Goal: Communication & Community: Answer question/provide support

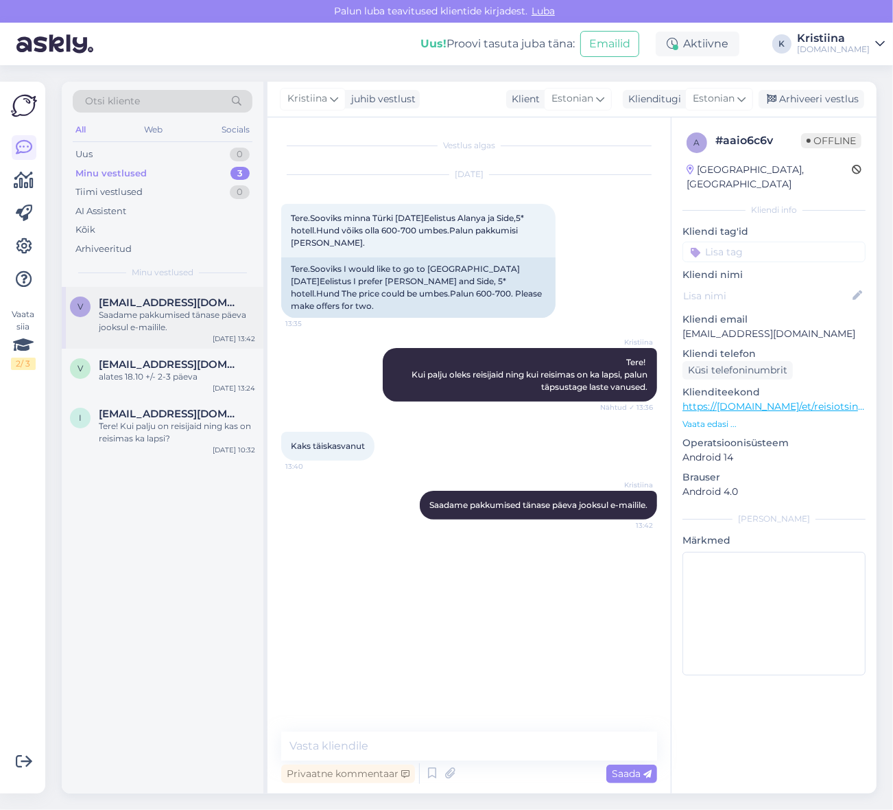
click at [158, 314] on div "Saadame pakkumised tänase päeva jooksul e-mailile." at bounding box center [177, 321] width 156 height 25
click at [163, 364] on span "[EMAIL_ADDRESS][DOMAIN_NAME]" at bounding box center [170, 364] width 143 height 12
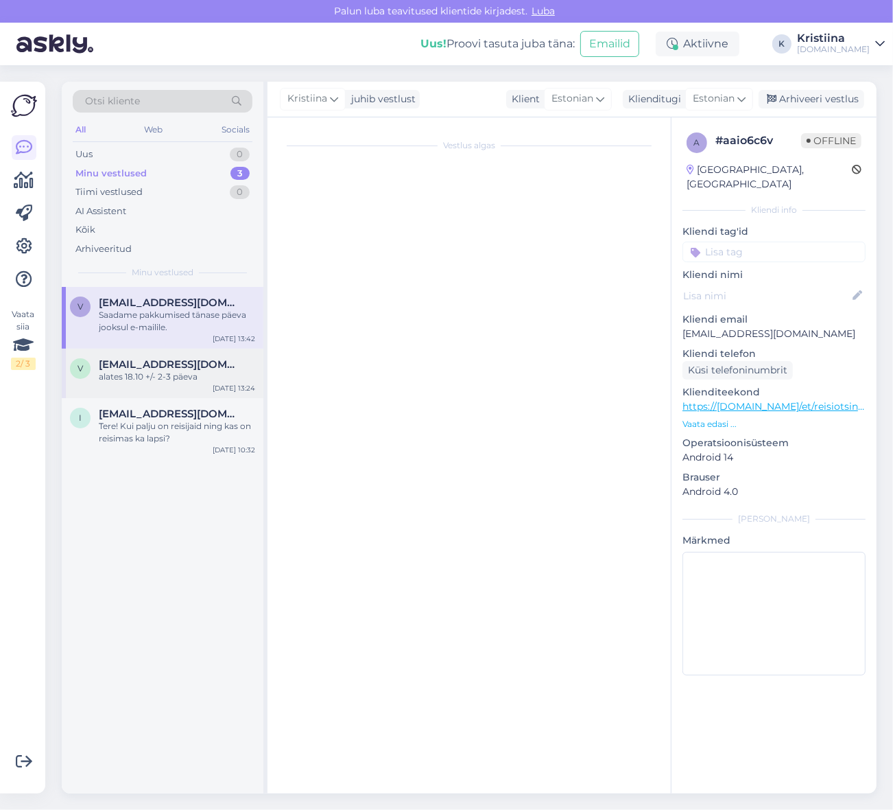
scroll to position [539, 0]
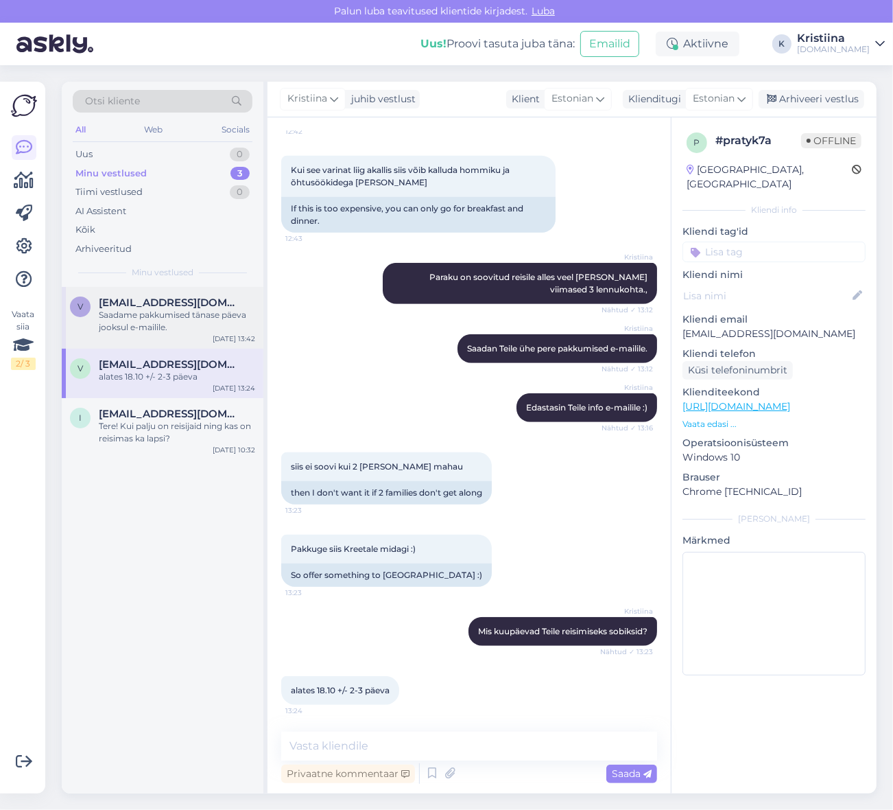
click at [186, 330] on div "Saadame pakkumised tänase päeva jooksul e-mailile." at bounding box center [177, 321] width 156 height 25
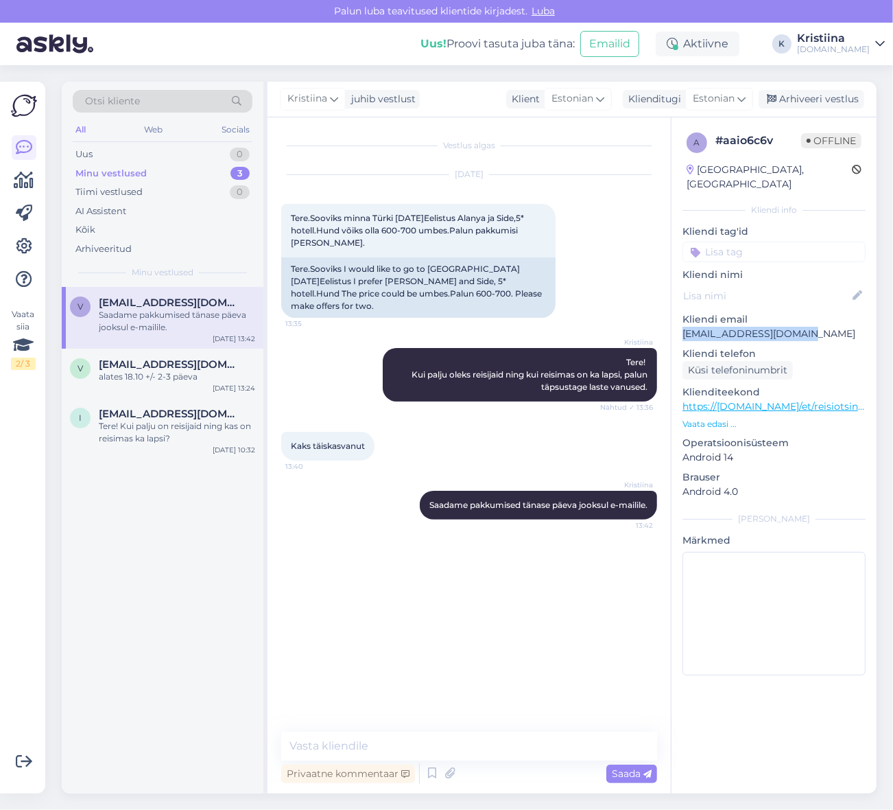
drag, startPoint x: 799, startPoint y: 323, endPoint x: 682, endPoint y: 320, distance: 117.4
click at [683, 327] on p "[EMAIL_ADDRESS][DOMAIN_NAME]" at bounding box center [774, 334] width 183 height 14
copy p "[EMAIL_ADDRESS][DOMAIN_NAME]"
click at [455, 445] on div "Kaks täiskasvanut 13:40" at bounding box center [469, 445] width 376 height 59
click at [373, 748] on textarea at bounding box center [469, 745] width 376 height 29
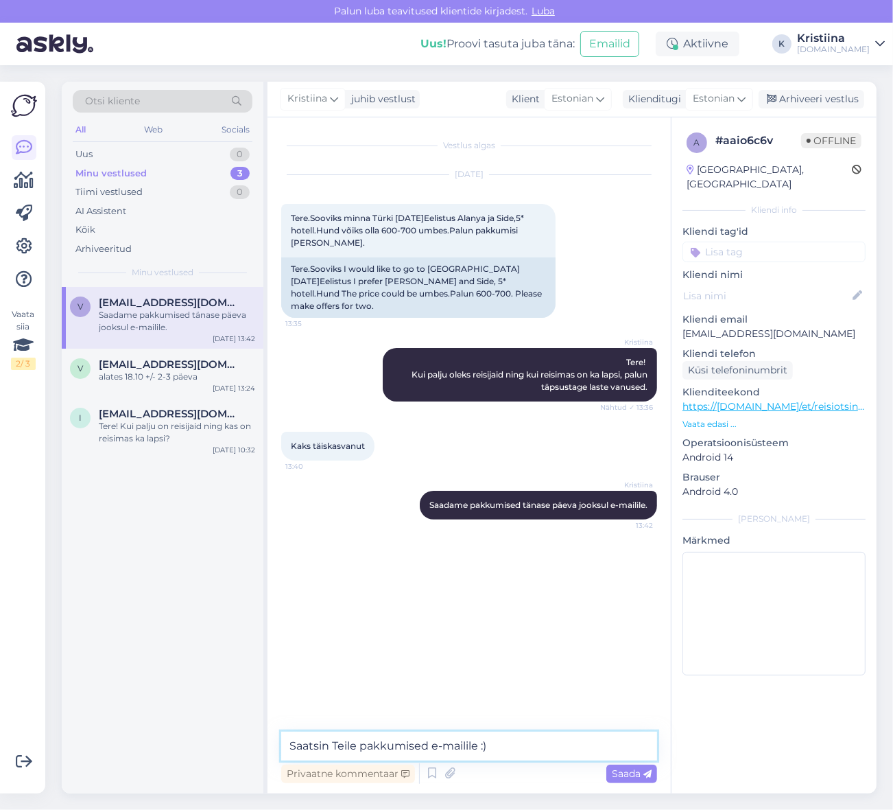
type textarea "Saatsin Teile pakkumised e-mailile :)"
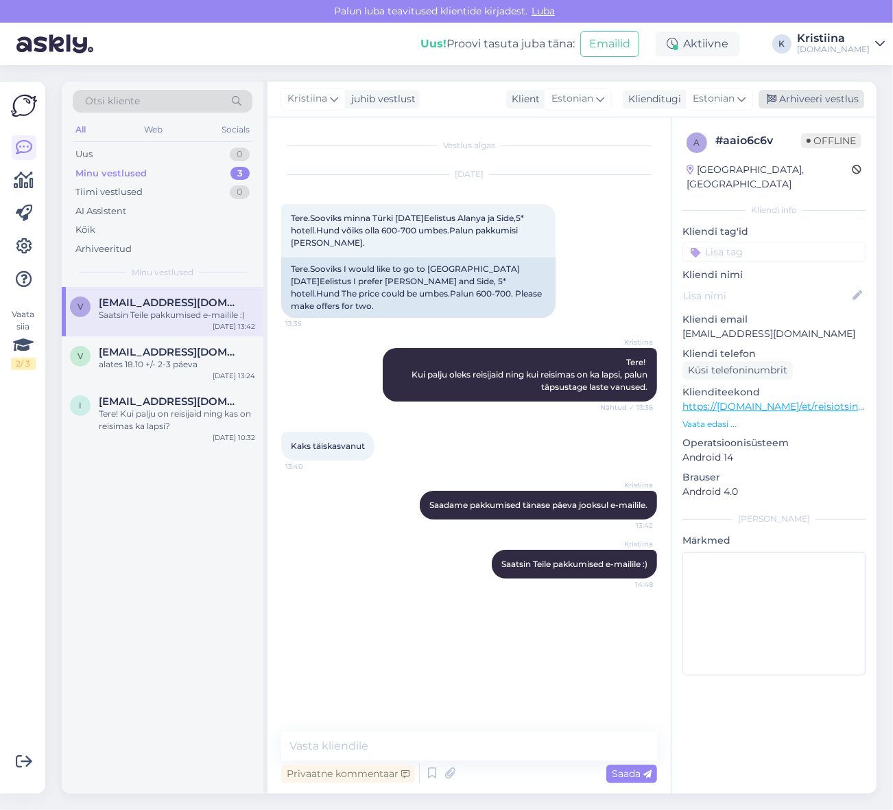
click at [801, 100] on div "Arhiveeri vestlus" at bounding box center [812, 99] width 106 height 19
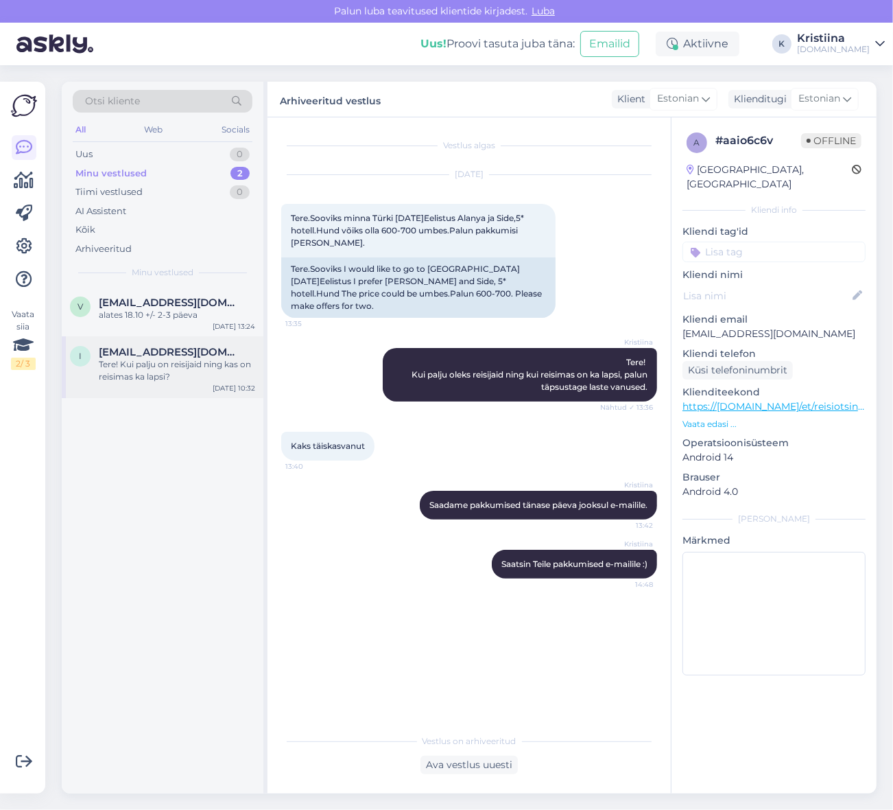
click at [156, 379] on div "Tere! Kui palju on reisijaid ning kas on reisimas ka lapsi?" at bounding box center [177, 370] width 156 height 25
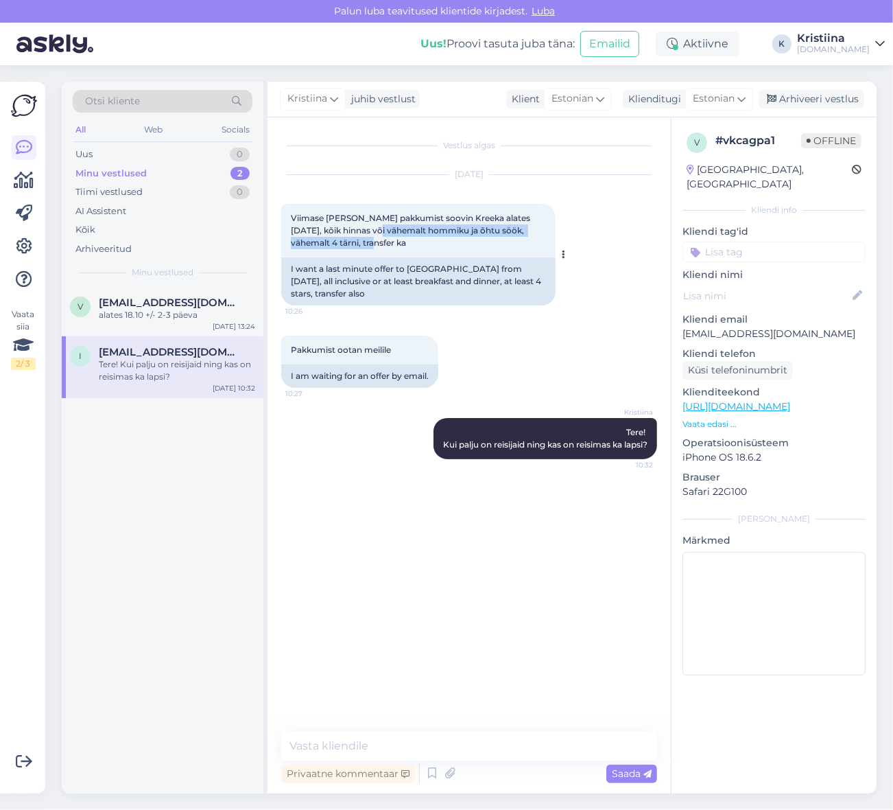
drag, startPoint x: 371, startPoint y: 228, endPoint x: 462, endPoint y: 241, distance: 92.1
click at [462, 241] on div "Viimase [PERSON_NAME] pakkumist soovin Kreeka alates [DATE], kõik hinnas või vä…" at bounding box center [418, 231] width 274 height 54
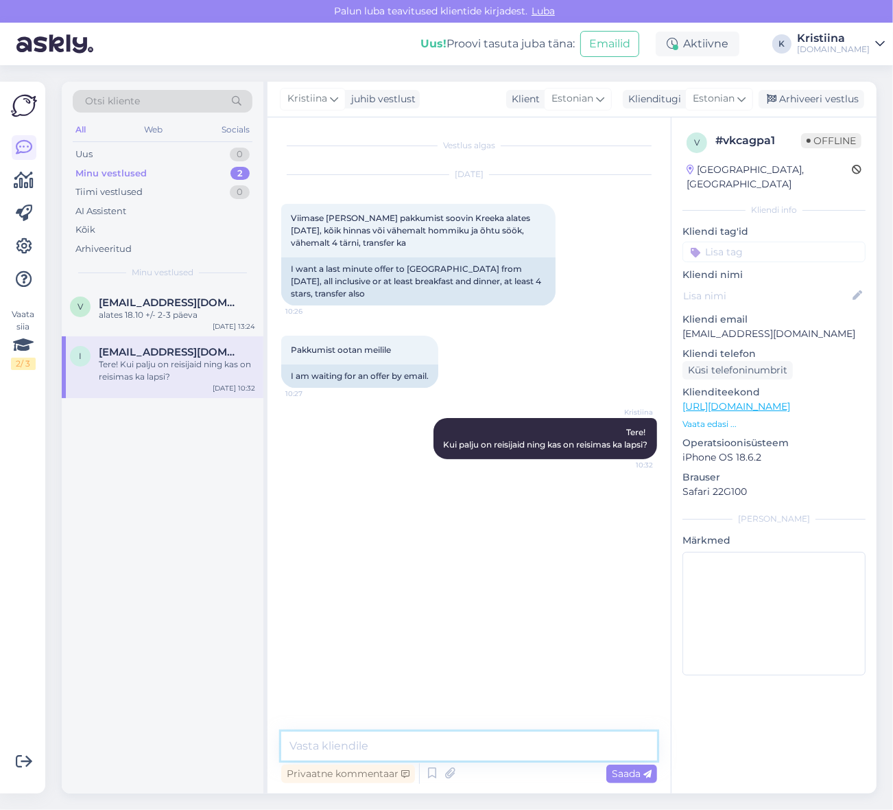
click at [367, 741] on textarea at bounding box center [469, 745] width 376 height 29
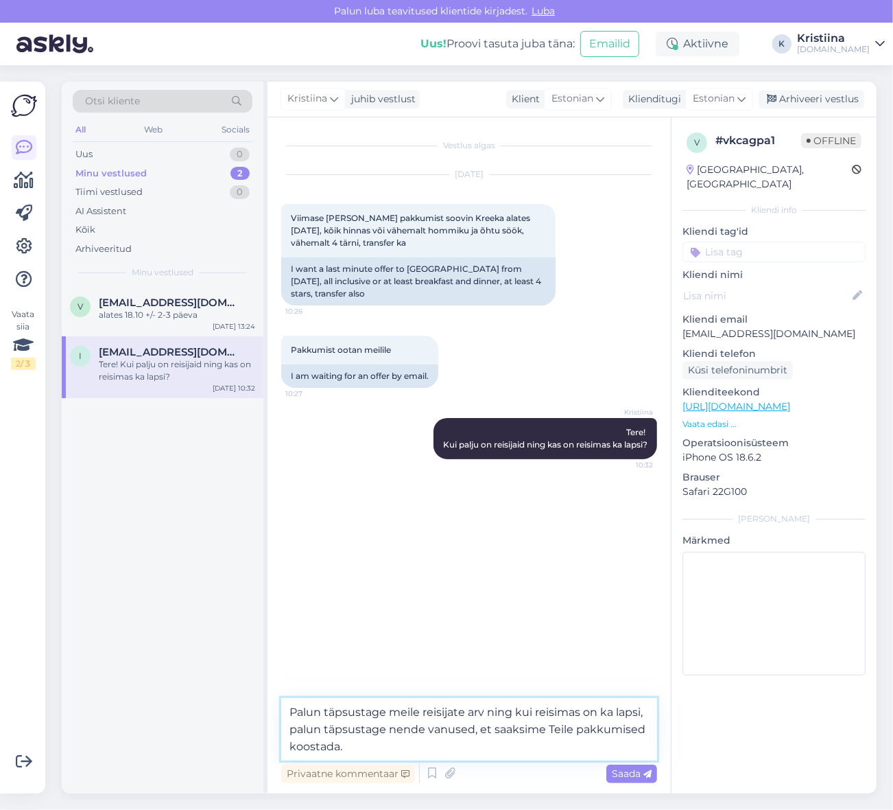
type textarea "Palun täpsustage meile reisijate arv ning kui reisimas on ka lapsi, palun täpsu…"
copy p "[EMAIL_ADDRESS][DOMAIN_NAME]"
drag, startPoint x: 752, startPoint y: 322, endPoint x: 683, endPoint y: 325, distance: 69.3
click at [683, 327] on p "[EMAIL_ADDRESS][DOMAIN_NAME]" at bounding box center [774, 334] width 183 height 14
click at [642, 767] on span "Saada" at bounding box center [632, 773] width 40 height 12
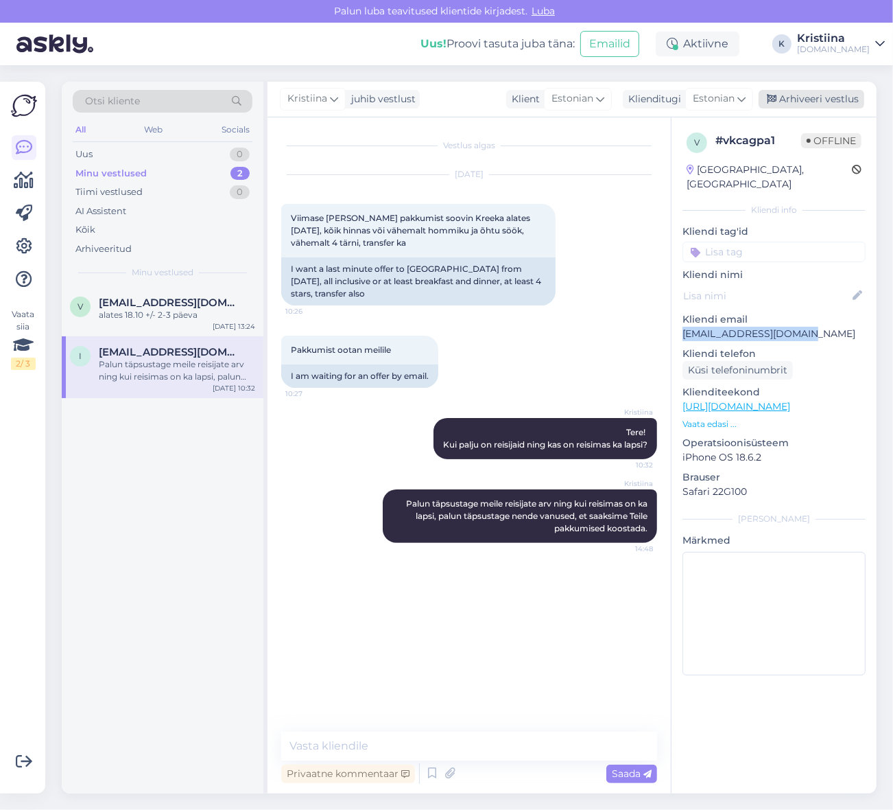
click at [821, 97] on div "Arhiveeri vestlus" at bounding box center [812, 99] width 106 height 19
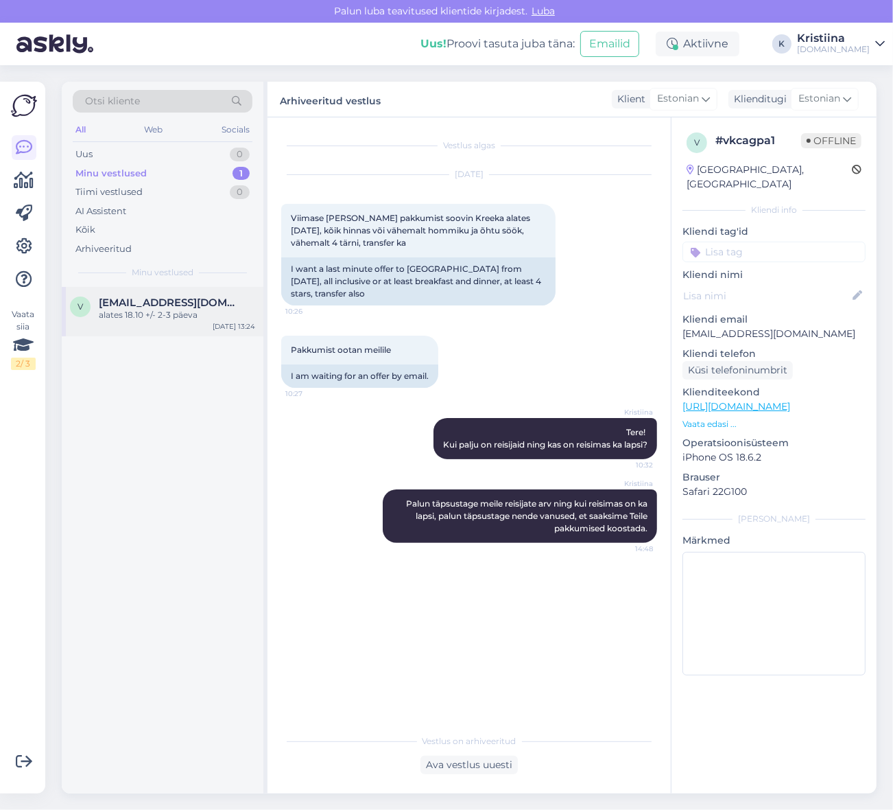
click at [149, 297] on span "[EMAIL_ADDRESS][DOMAIN_NAME]" at bounding box center [170, 302] width 143 height 12
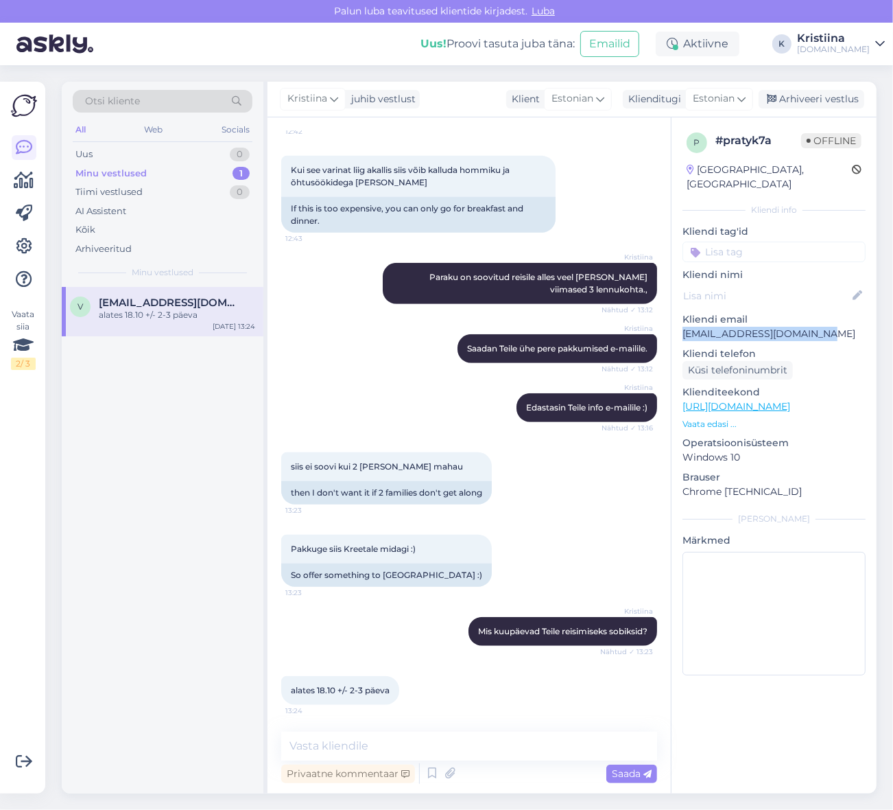
drag, startPoint x: 772, startPoint y: 325, endPoint x: 675, endPoint y: 325, distance: 96.7
click at [675, 325] on div "p # pratyk7a Offline [GEOGRAPHIC_DATA], [GEOGRAPHIC_DATA] Kliendi info Kliendi …" at bounding box center [774, 406] width 205 height 578
copy p "[EMAIL_ADDRESS][DOMAIN_NAME]"
click at [156, 321] on div "v [EMAIL_ADDRESS][DOMAIN_NAME] alates 18.10 +/- 2-3 päeva [DATE] 13:24" at bounding box center [163, 311] width 202 height 49
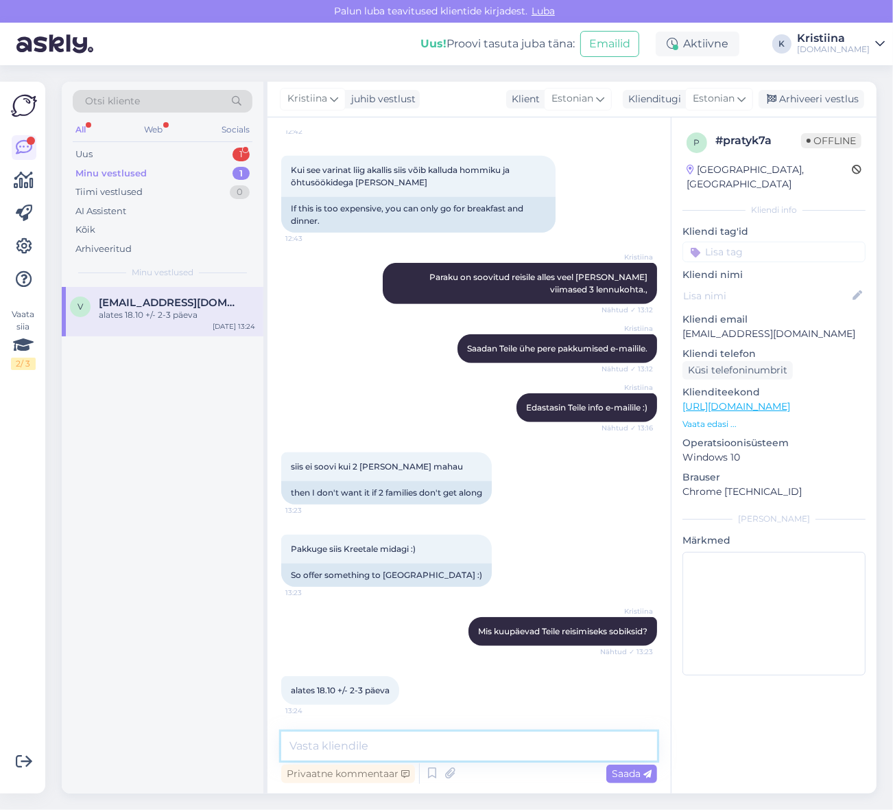
click at [376, 740] on textarea at bounding box center [469, 745] width 376 height 29
type textarea "Saatsin Teile [GEOGRAPHIC_DATA] reiside valiku e-mailile :)"
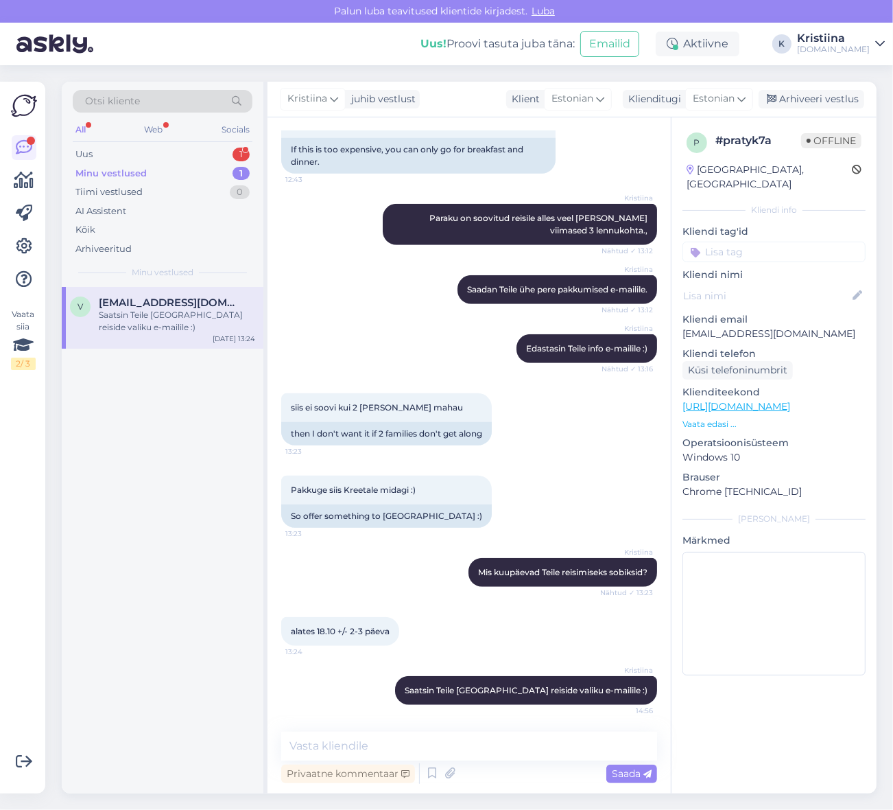
click at [823, 103] on div "Arhiveeri vestlus" at bounding box center [812, 99] width 106 height 19
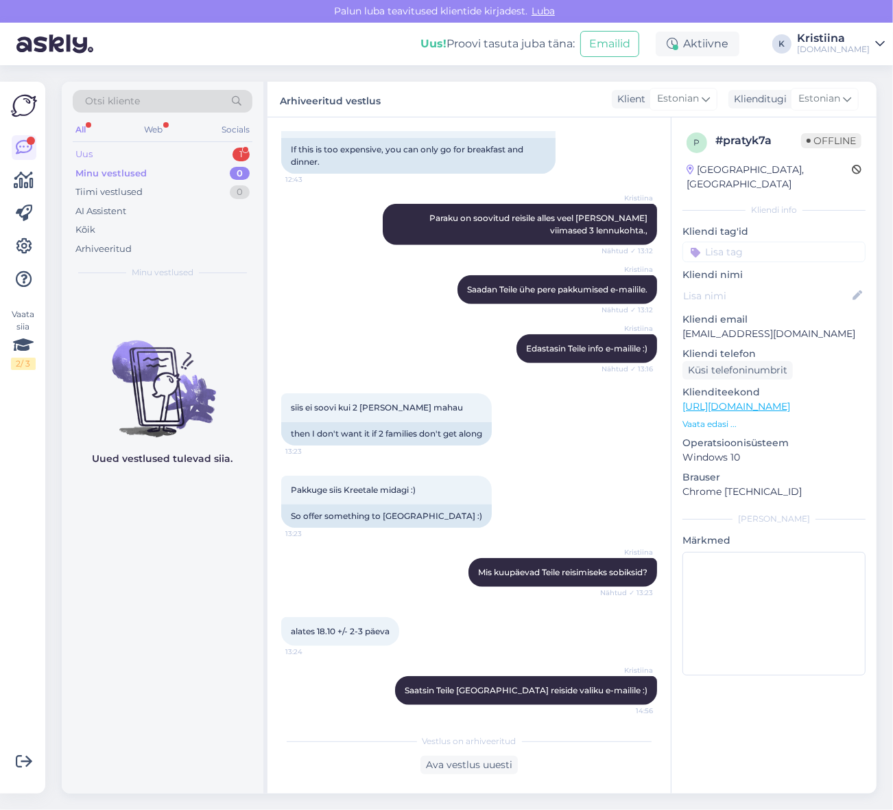
click at [154, 152] on div "Uus 1" at bounding box center [163, 154] width 180 height 19
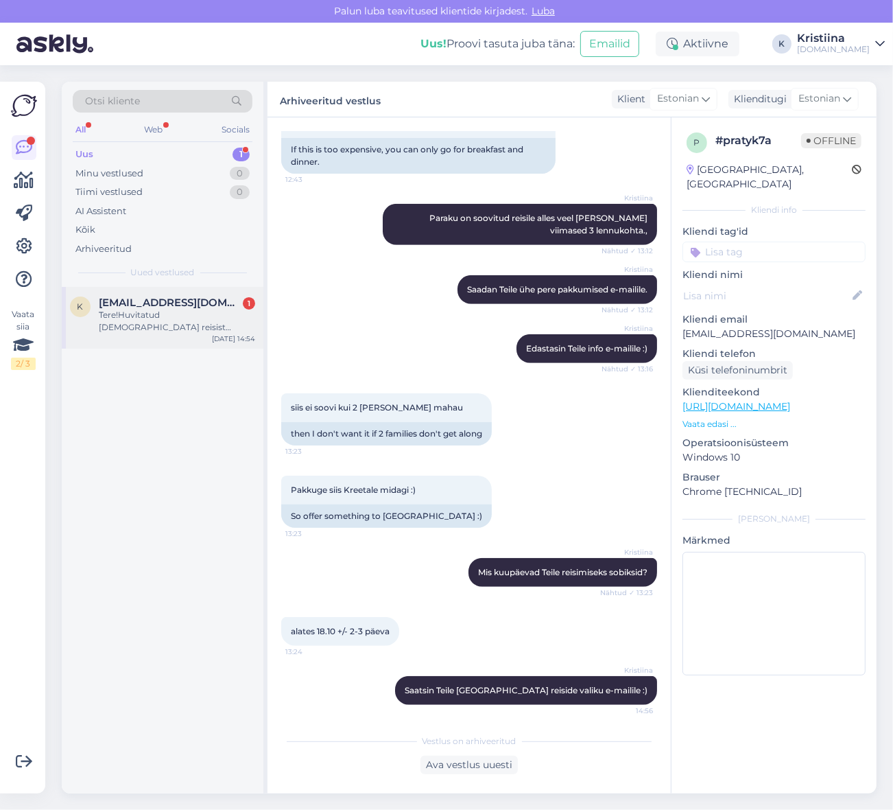
click at [183, 303] on span "[EMAIL_ADDRESS][DOMAIN_NAME]" at bounding box center [170, 302] width 143 height 12
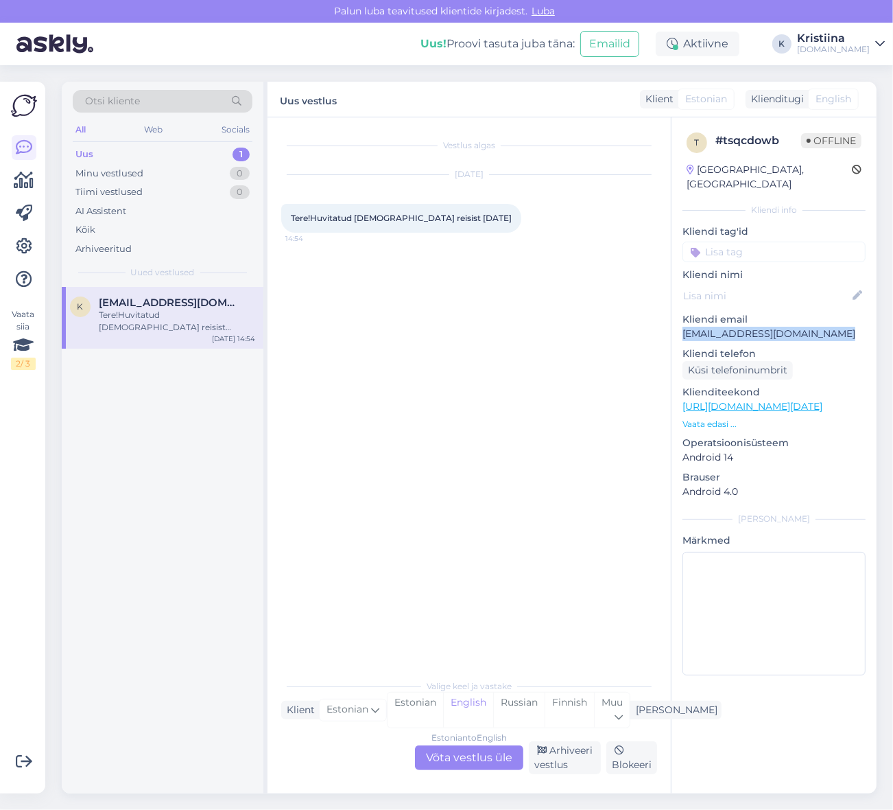
drag, startPoint x: 834, startPoint y: 323, endPoint x: 683, endPoint y: 327, distance: 151.7
click at [683, 327] on div "t # tsqcdowb Offline [GEOGRAPHIC_DATA], [GEOGRAPHIC_DATA] Kliendi info Kliendi …" at bounding box center [774, 406] width 205 height 578
copy p "[EMAIL_ADDRESS][DOMAIN_NAME]"
click at [454, 753] on div "Estonian to English Võta vestlus üle" at bounding box center [469, 757] width 108 height 25
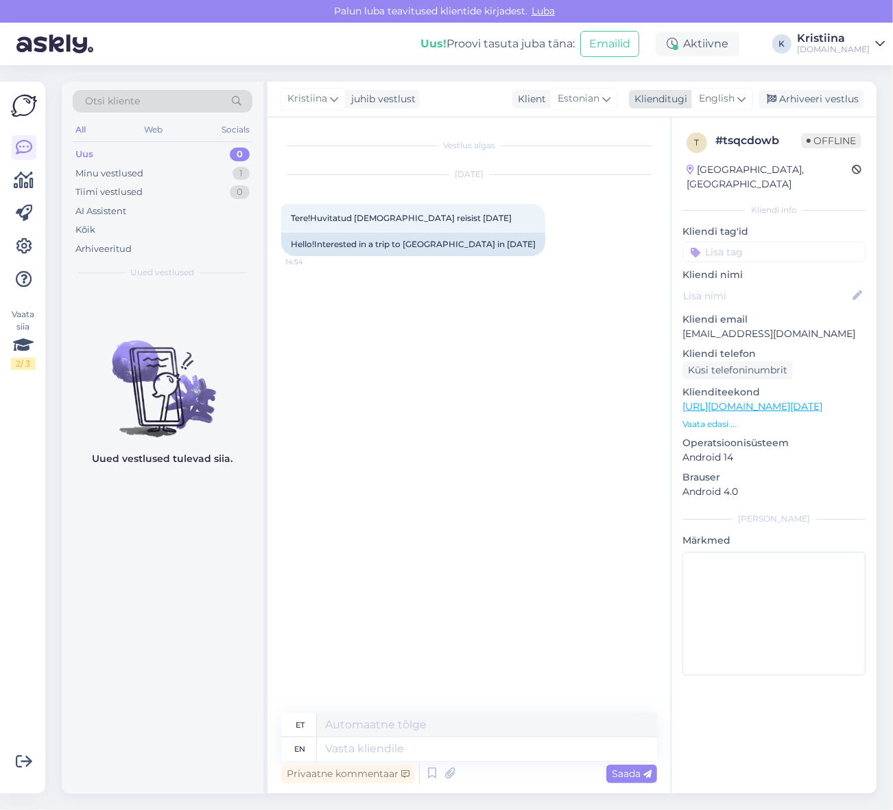
click at [727, 99] on span "English" at bounding box center [717, 98] width 36 height 15
click at [666, 177] on link "Estonian" at bounding box center [691, 182] width 151 height 22
click at [349, 742] on textarea at bounding box center [469, 745] width 376 height 29
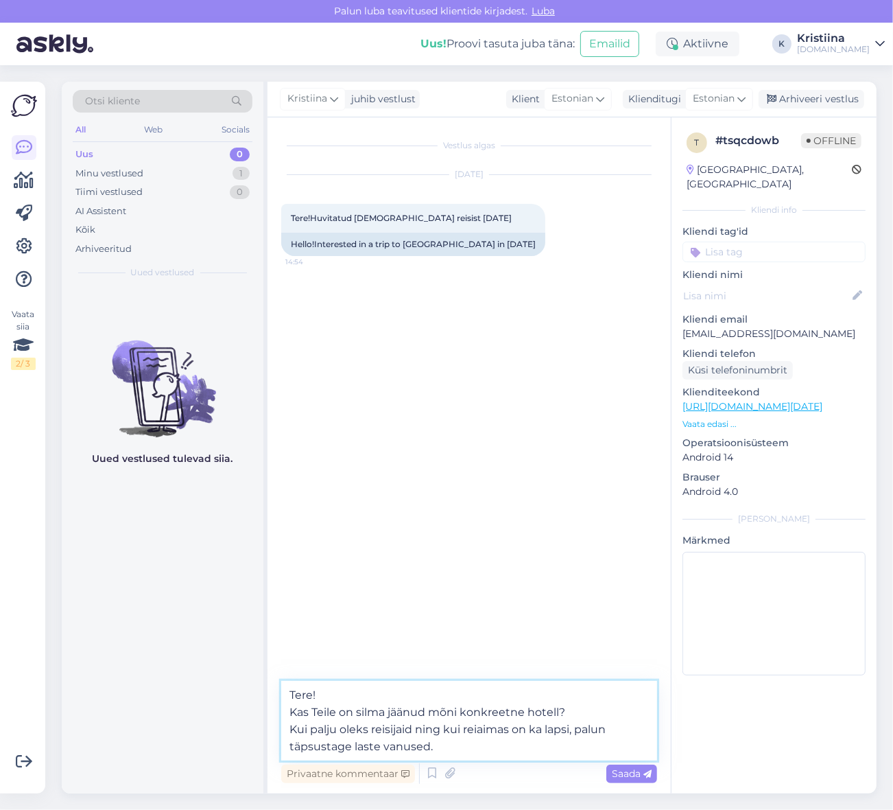
type textarea "Tere! Kas Teile on silma jäänud mõni konkreetne hotell? Kui palju oleks reisija…"
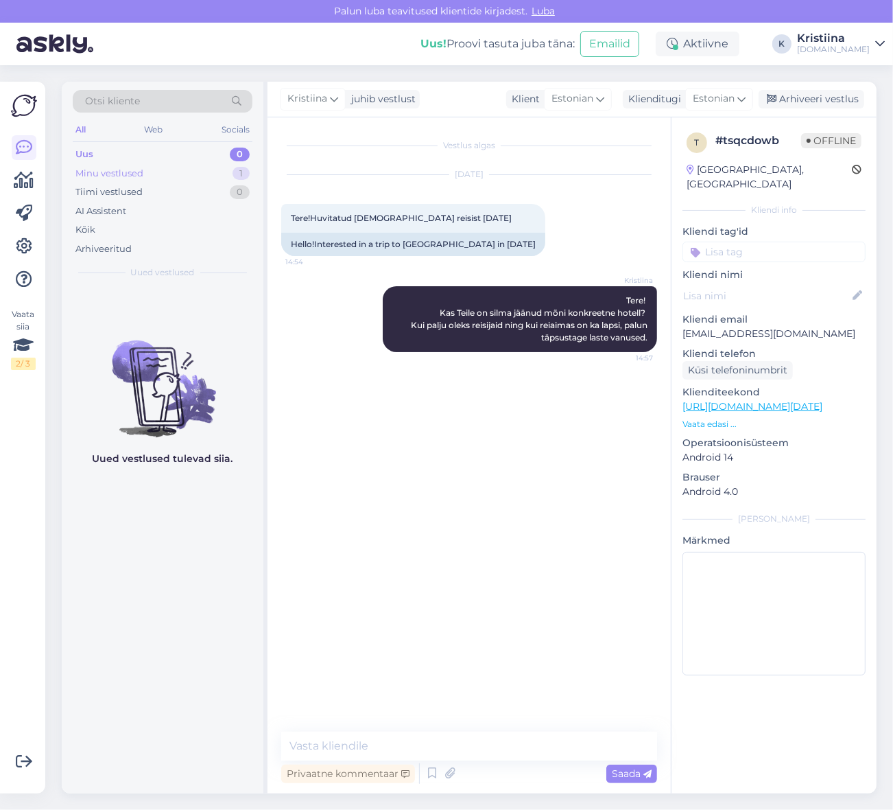
click at [198, 176] on div "Minu vestlused 1" at bounding box center [163, 173] width 180 height 19
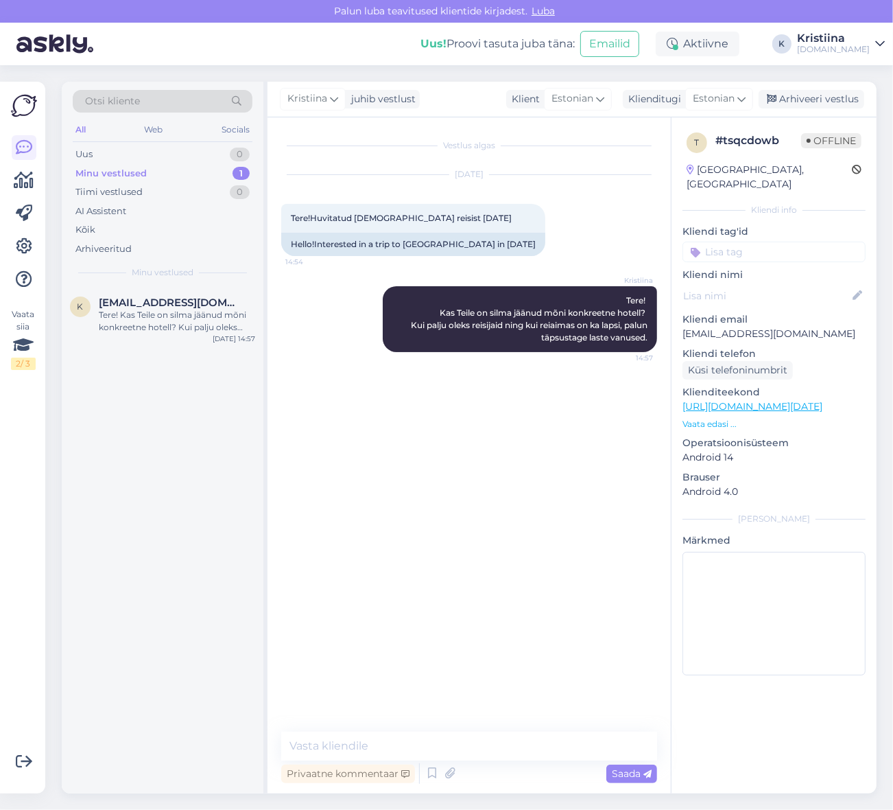
click at [158, 167] on div "Minu vestlused 1" at bounding box center [163, 173] width 180 height 19
click at [152, 156] on div "Uus 0" at bounding box center [163, 154] width 180 height 19
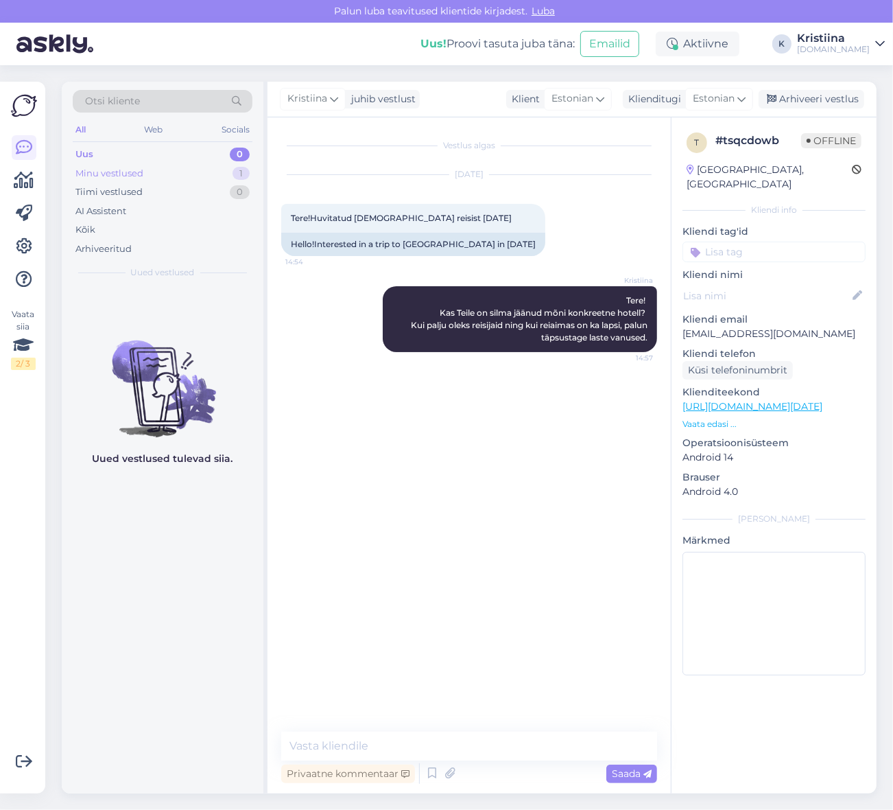
click at [149, 164] on div "Minu vestlused 1" at bounding box center [163, 173] width 180 height 19
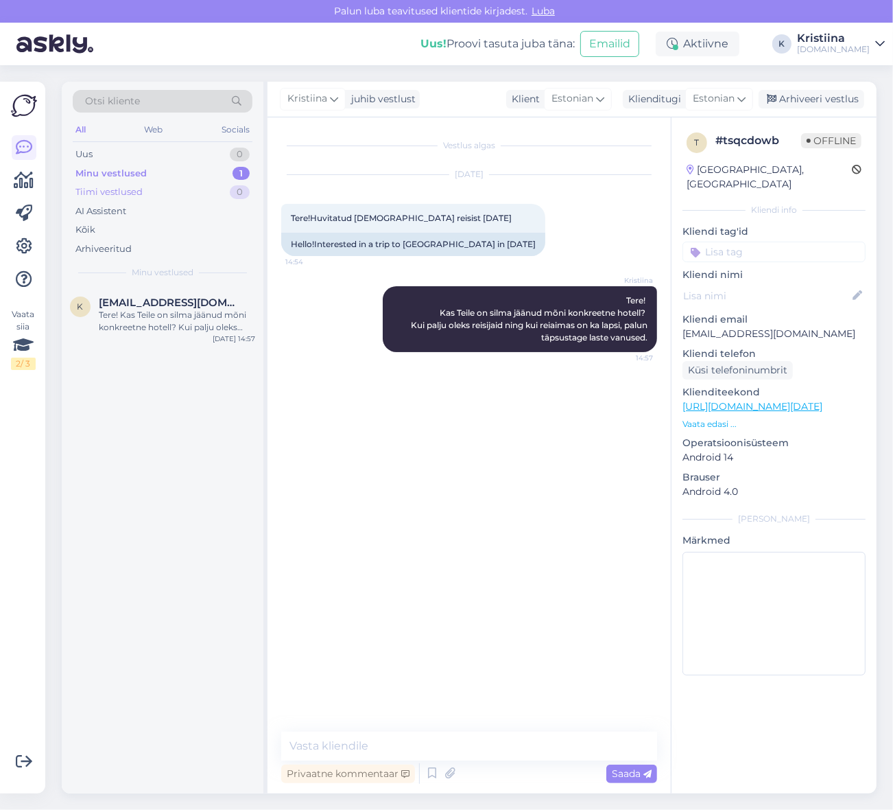
click at [176, 190] on div "Tiimi vestlused 0" at bounding box center [163, 192] width 180 height 19
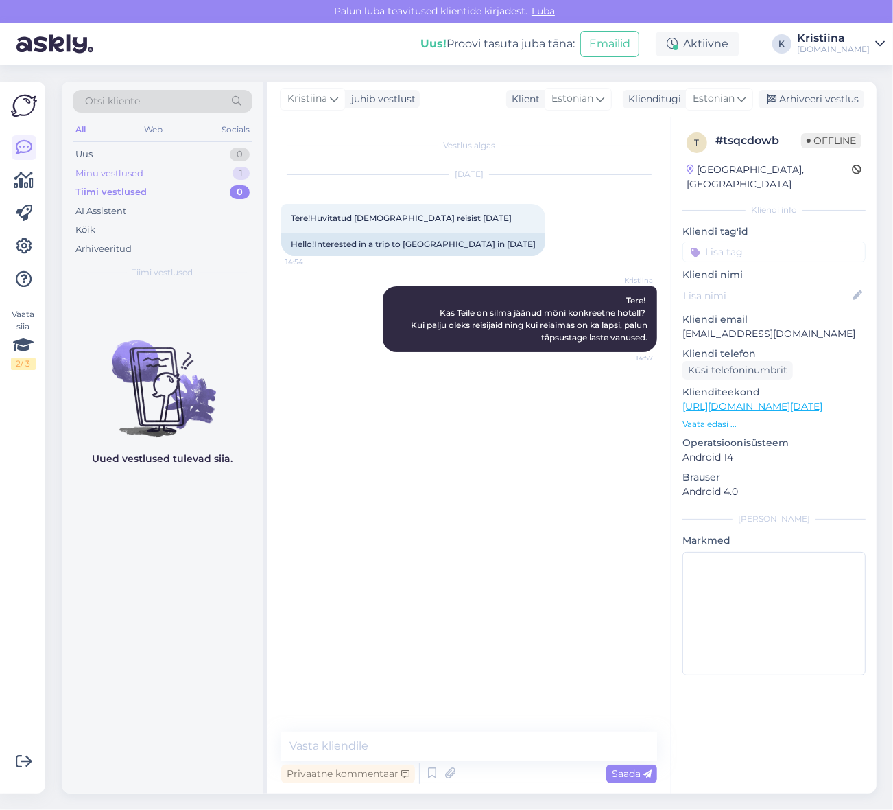
click at [167, 177] on div "Minu vestlused 1" at bounding box center [163, 173] width 180 height 19
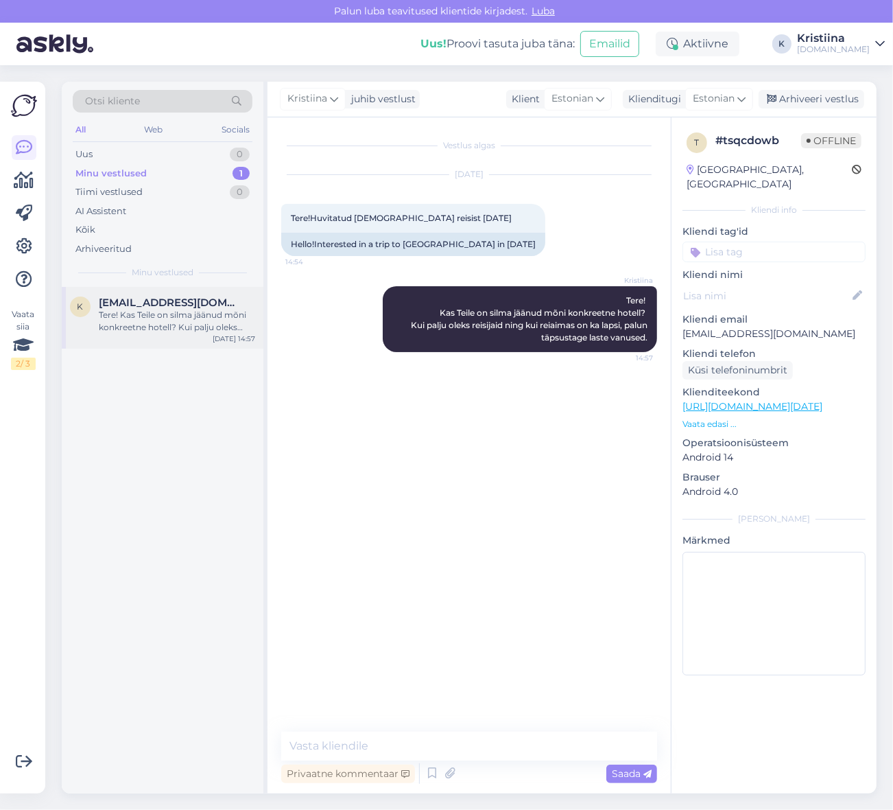
click at [174, 307] on span "[EMAIL_ADDRESS][DOMAIN_NAME]" at bounding box center [170, 302] width 143 height 12
click at [715, 418] on p "Vaata edasi ..." at bounding box center [774, 424] width 183 height 12
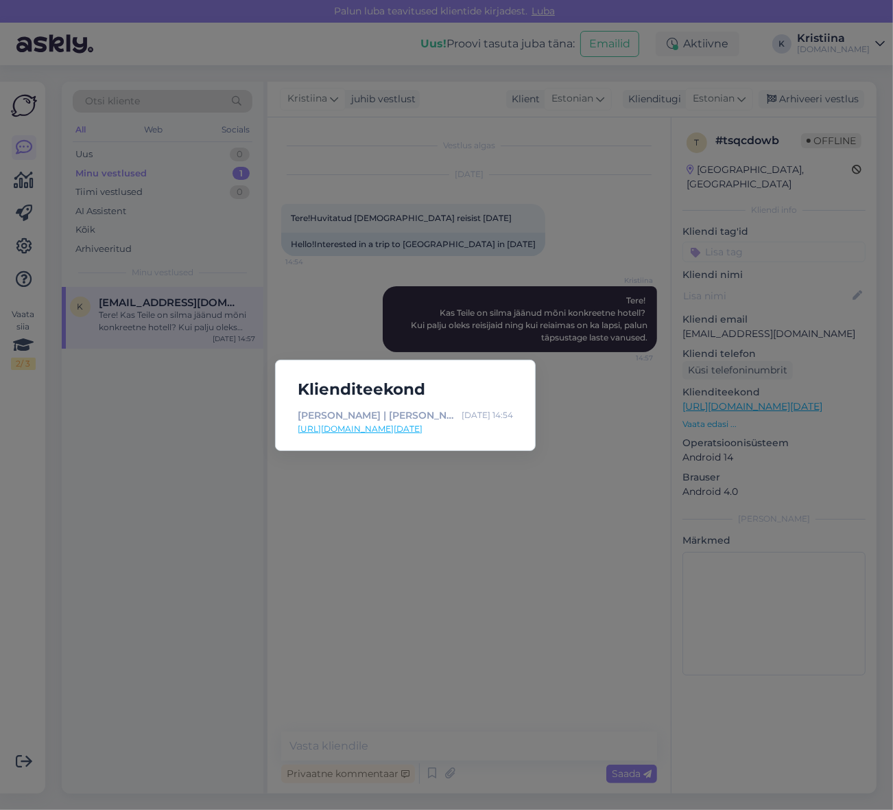
click at [437, 423] on link "[URL][DOMAIN_NAME][DATE]" at bounding box center [405, 429] width 215 height 12
click at [513, 534] on div "Klienditeekond [PERSON_NAME] | Tuusik [DATE] 14:54 [URL][DOMAIN_NAME][DATE]" at bounding box center [446, 405] width 893 height 810
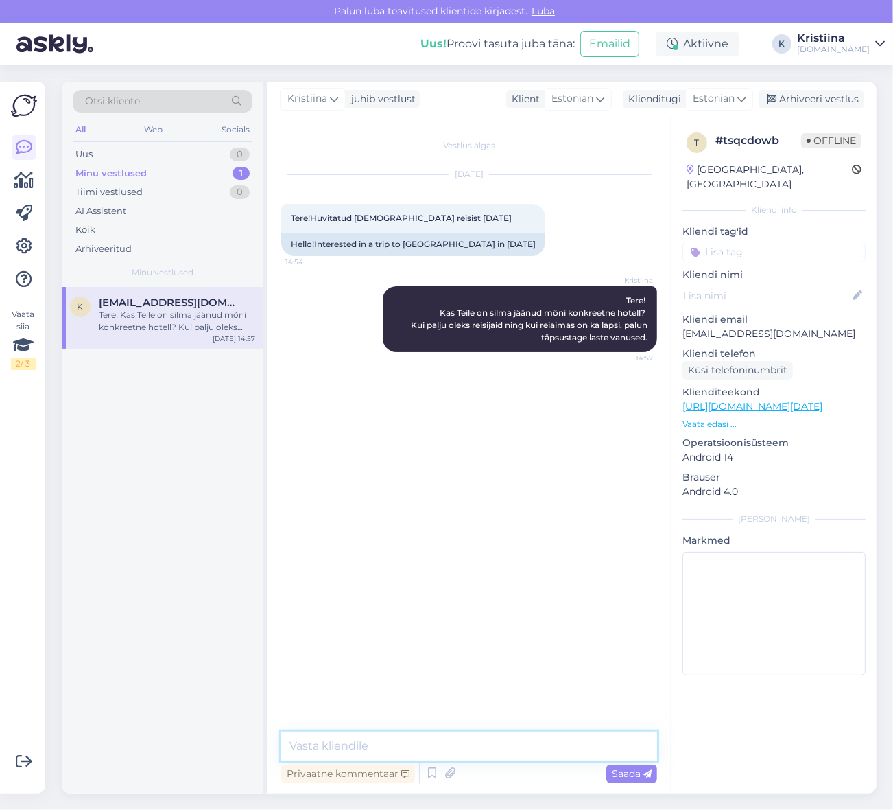
click at [419, 738] on textarea at bounding box center [469, 745] width 376 height 29
type textarea "Mis kuupäev Teile täpsemalt sobiks reisi alustamiseks?"
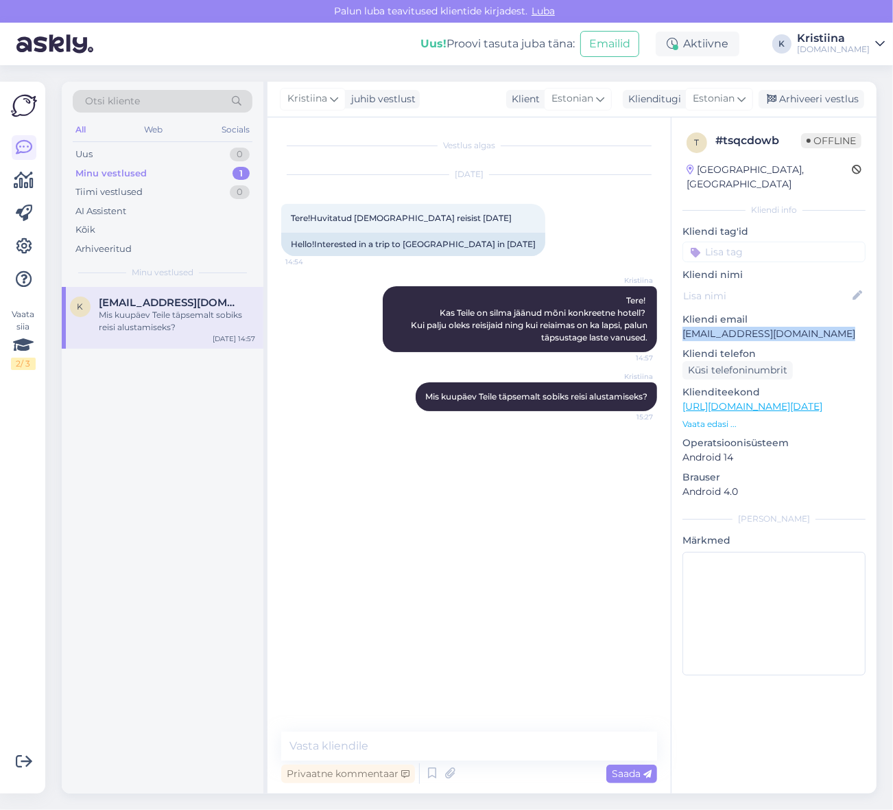
drag, startPoint x: 803, startPoint y: 325, endPoint x: 682, endPoint y: 325, distance: 120.8
click at [683, 327] on p "[EMAIL_ADDRESS][DOMAIN_NAME]" at bounding box center [774, 334] width 183 height 14
copy p "[EMAIL_ADDRESS][DOMAIN_NAME]"
